Goal: Task Accomplishment & Management: Complete application form

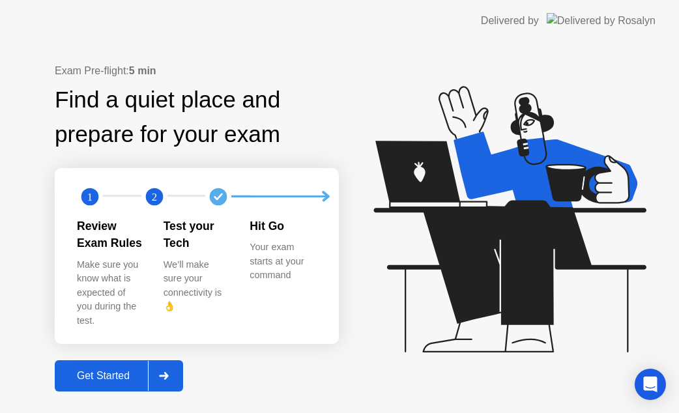
click at [90, 370] on div "Get Started" at bounding box center [103, 376] width 89 height 12
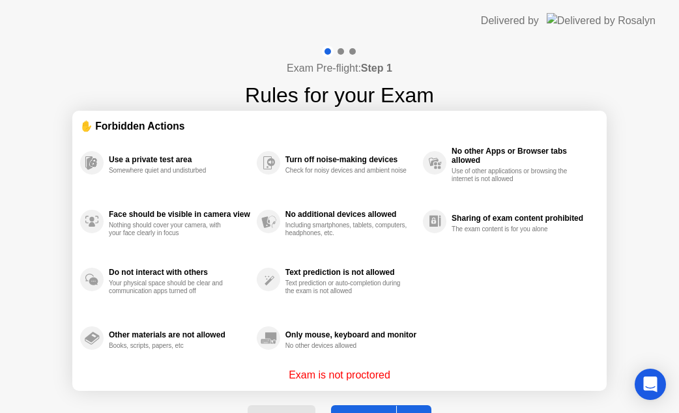
click at [362, 405] on button "Got it" at bounding box center [381, 420] width 100 height 31
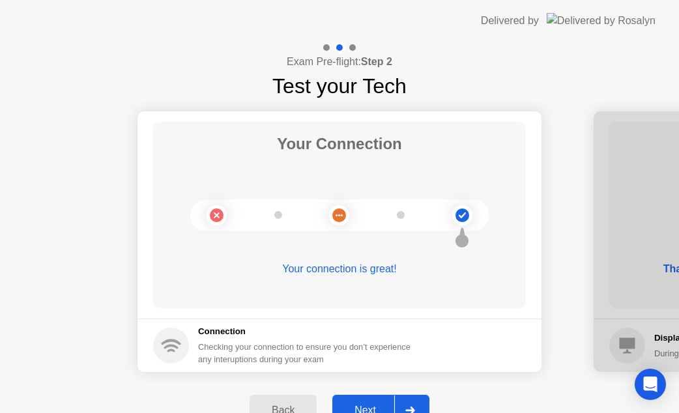
click at [365, 400] on button "Next" at bounding box center [380, 410] width 97 height 31
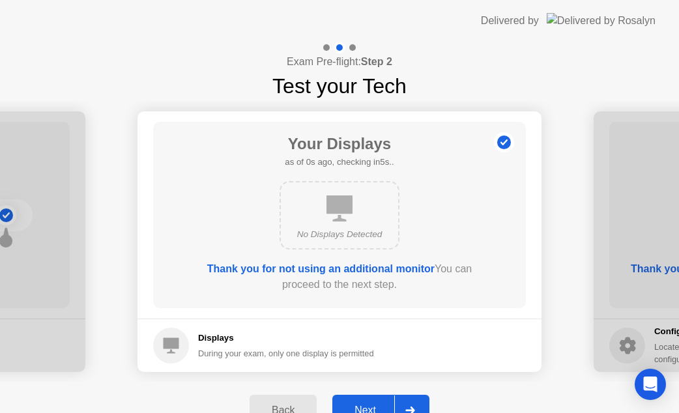
click at [365, 400] on button "Next" at bounding box center [380, 410] width 97 height 31
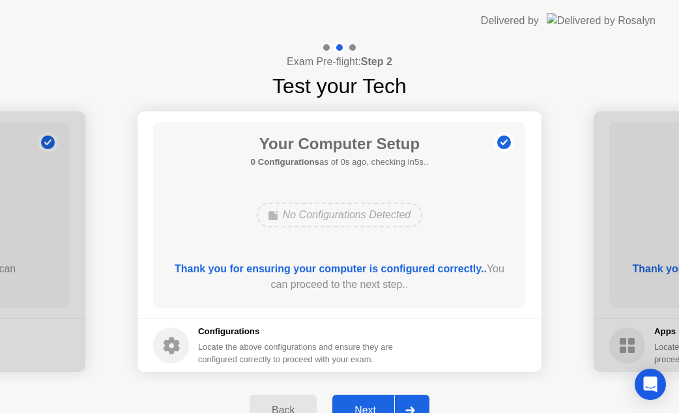
click at [381, 401] on button "Next" at bounding box center [380, 410] width 97 height 31
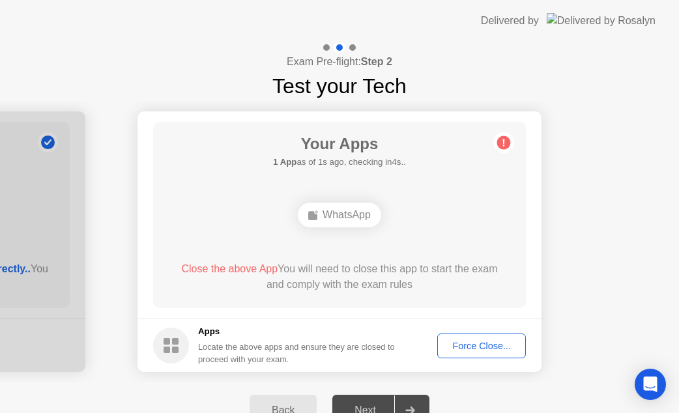
click at [473, 344] on div "Force Close..." at bounding box center [481, 346] width 79 height 10
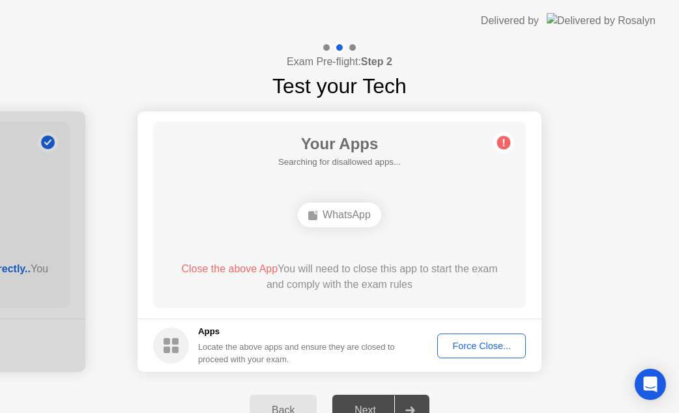
click at [483, 350] on div "Force Close..." at bounding box center [481, 346] width 79 height 10
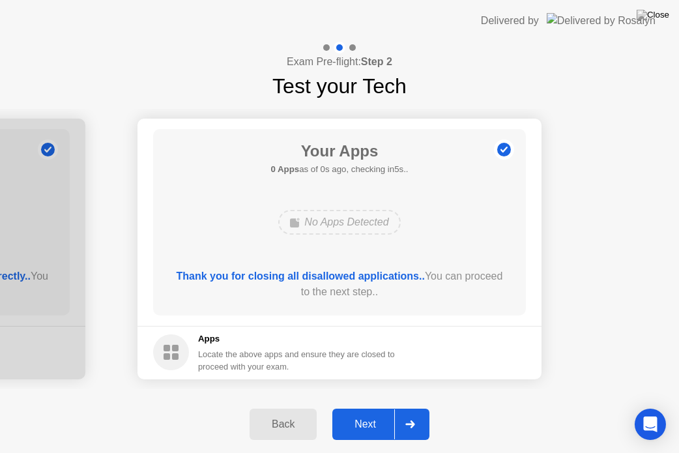
click at [341, 412] on button "Next" at bounding box center [380, 423] width 97 height 31
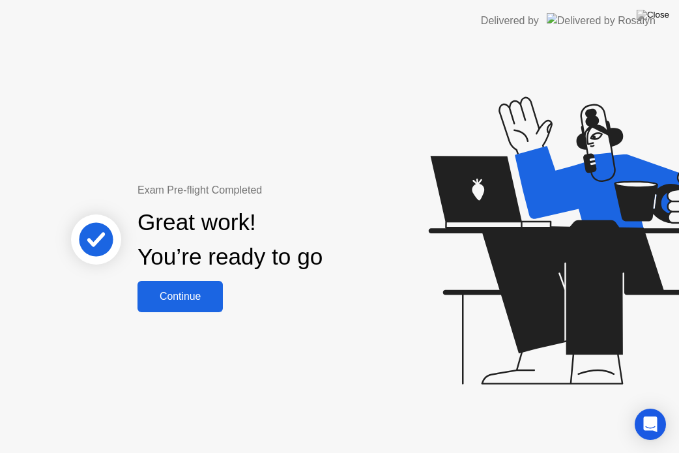
click at [186, 290] on div "Continue" at bounding box center [180, 296] width 78 height 12
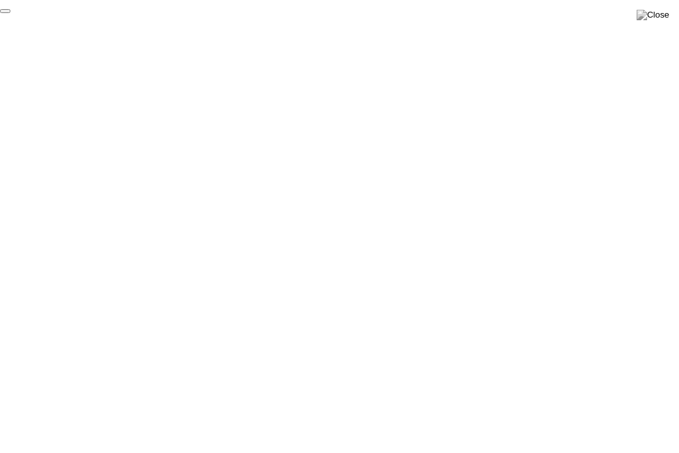
click div "End Proctoring Session"
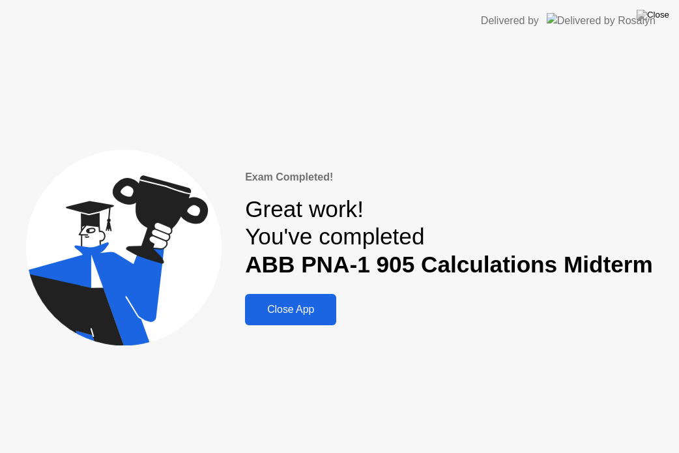
click at [318, 300] on button "Close App" at bounding box center [290, 309] width 91 height 31
